Goal: Transaction & Acquisition: Purchase product/service

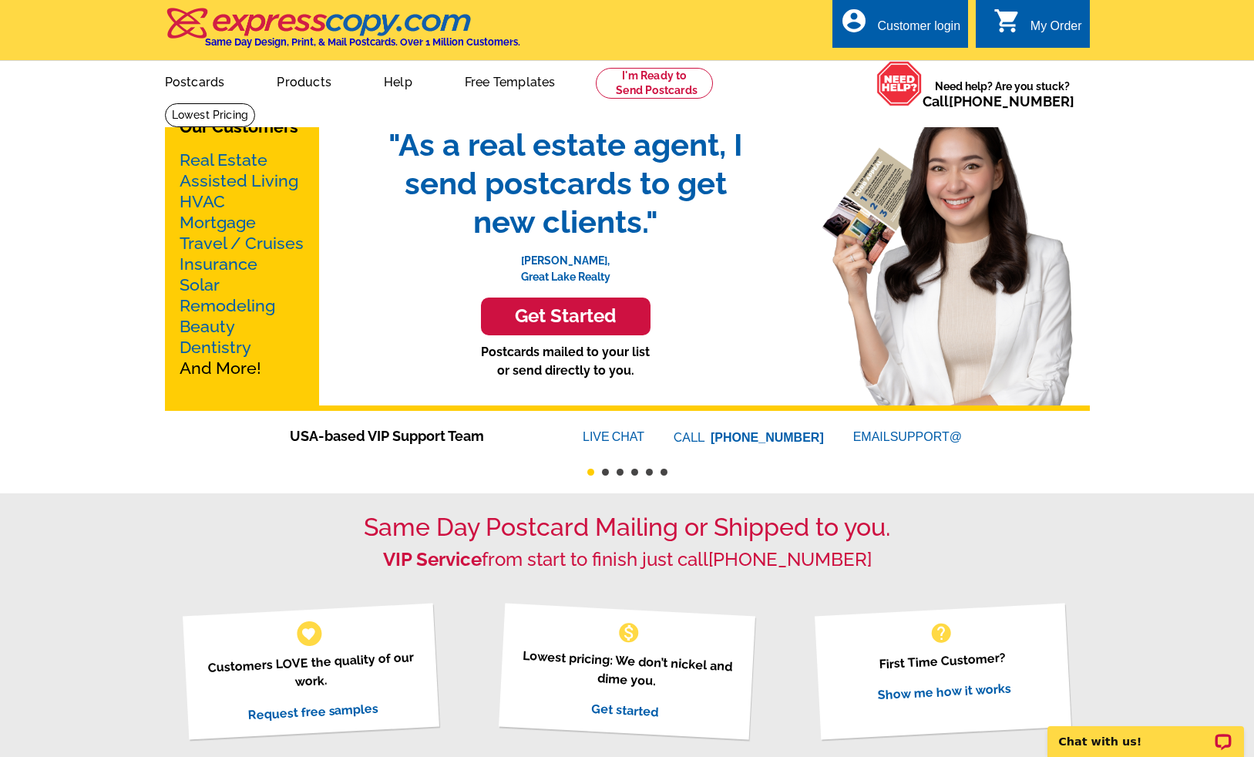
click at [212, 159] on link "Real Estate" at bounding box center [224, 159] width 88 height 19
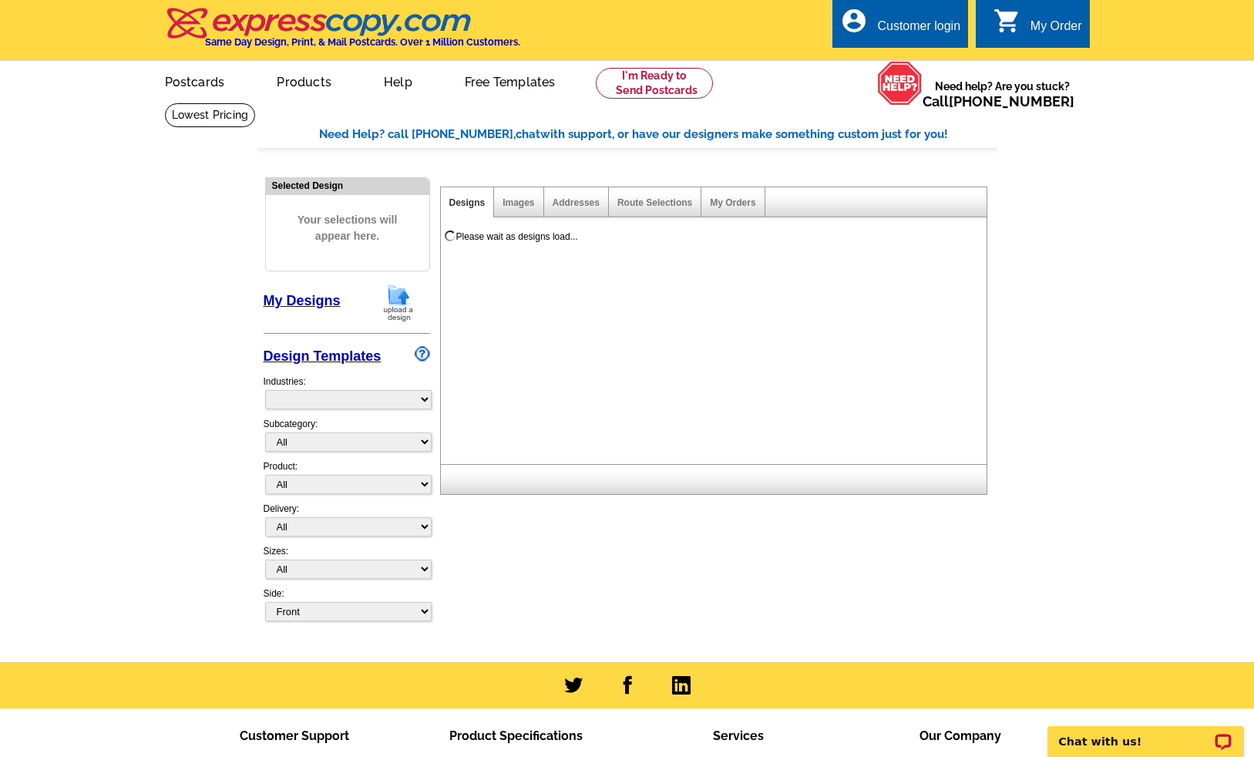
click at [306, 81] on link "Products" at bounding box center [304, 80] width 104 height 36
select select "785"
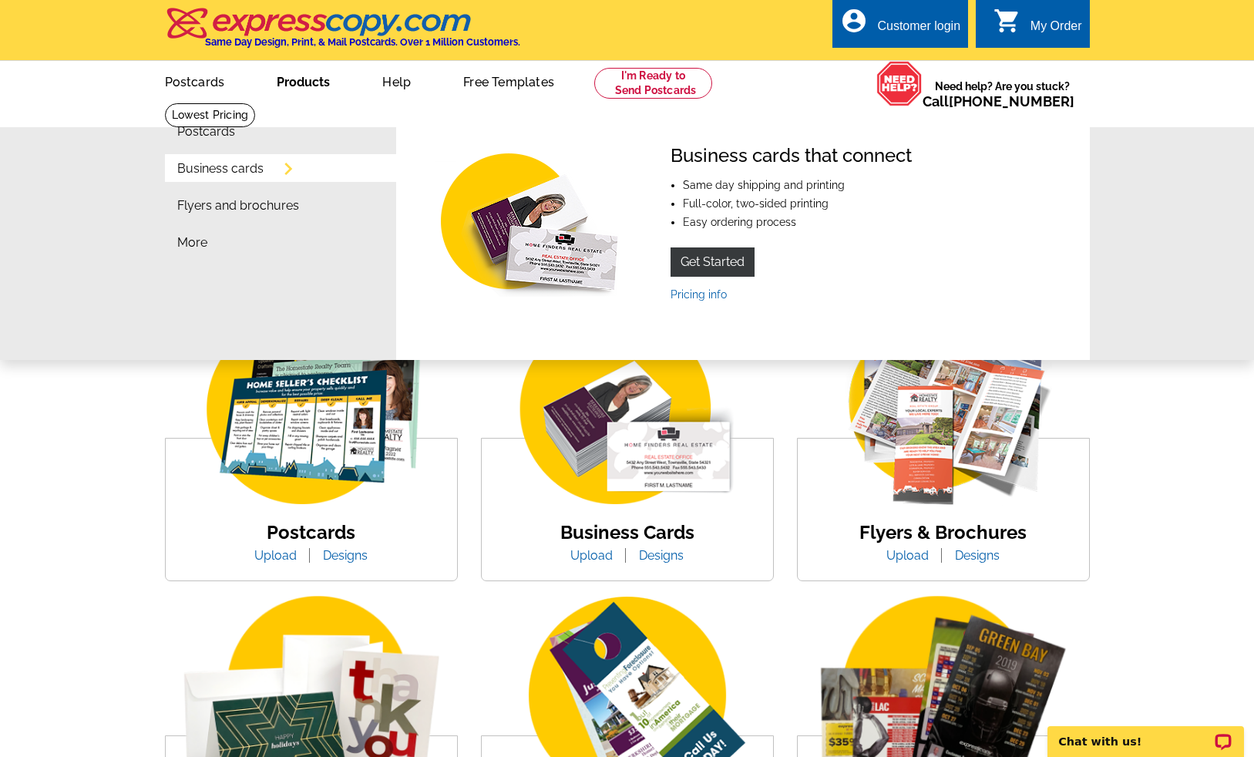
click at [237, 172] on link "Business cards" at bounding box center [220, 169] width 86 height 12
